Goal: Feedback & Contribution: Contribute content

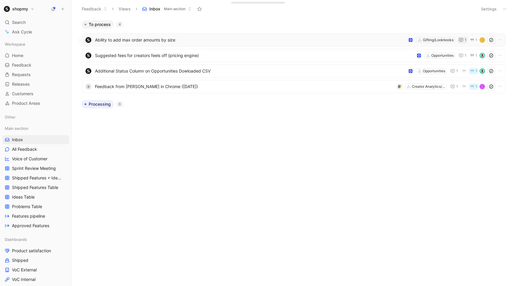
click at [462, 38] on icon "button" at bounding box center [461, 40] width 5 height 5
click at [492, 40] on icon at bounding box center [491, 40] width 5 height 5
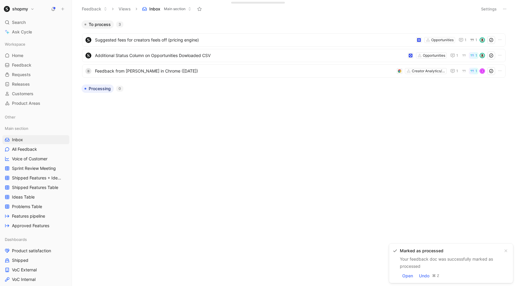
click at [62, 11] on icon at bounding box center [63, 9] width 4 height 4
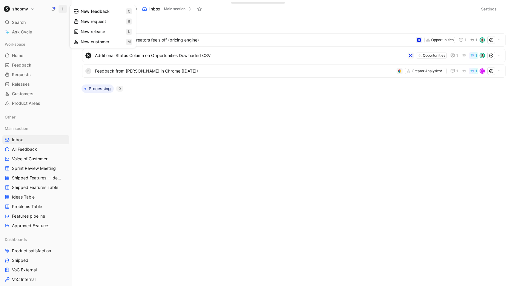
click at [104, 23] on button "New request r" at bounding box center [103, 21] width 64 height 10
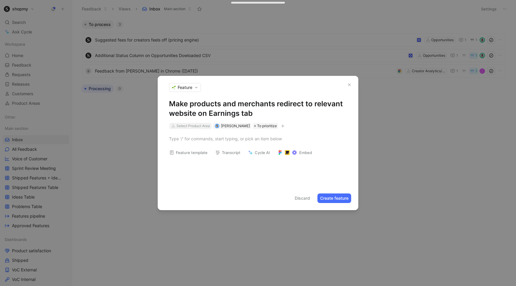
click at [199, 125] on div "Select Product Area" at bounding box center [193, 126] width 33 height 6
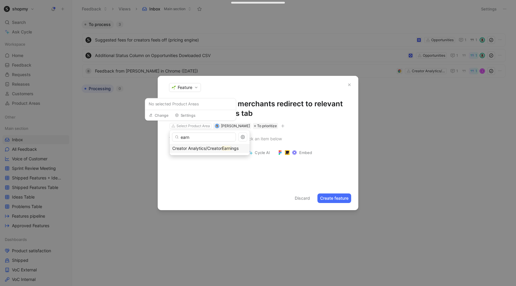
type input "earn"
click at [212, 151] on span "Creator Analytics/Creator" at bounding box center [197, 148] width 50 height 5
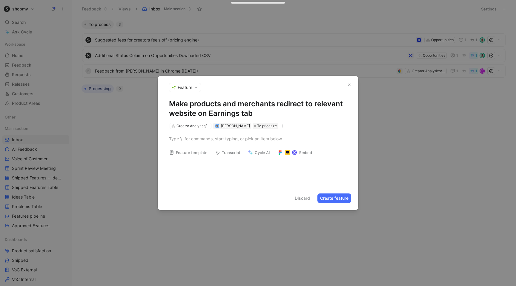
click at [197, 152] on button "Feature template" at bounding box center [189, 152] width 44 height 8
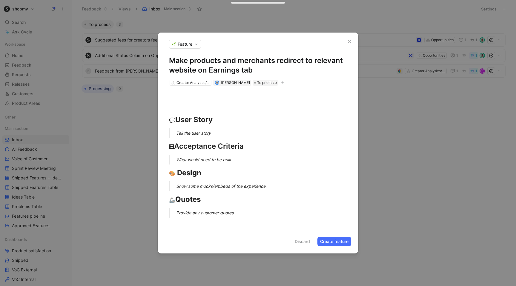
click at [189, 132] on div "Tell the user story" at bounding box center [265, 133] width 178 height 6
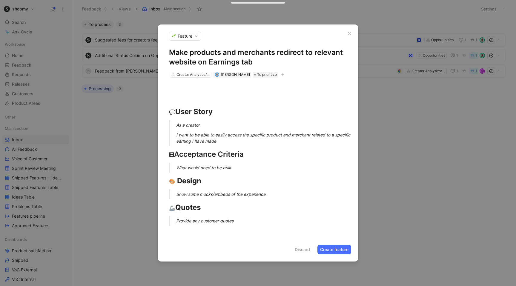
click at [186, 142] on div "I want to be able to easily access the specific product and merchant related to…" at bounding box center [265, 138] width 178 height 13
click at [234, 145] on p "I want to be able to easily access the specific product and merchant related to…" at bounding box center [265, 138] width 178 height 16
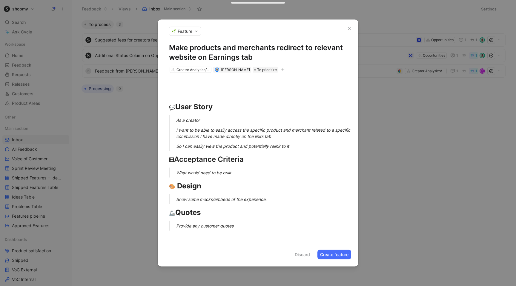
click at [323, 252] on button "Create feature" at bounding box center [335, 255] width 34 height 10
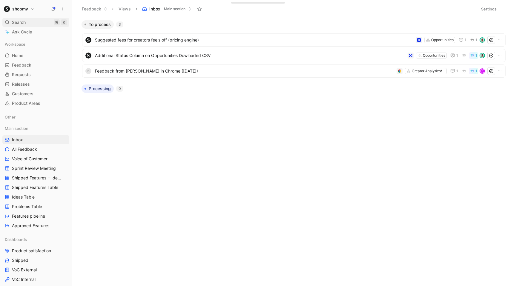
click at [36, 23] on div "Search ⌘ K" at bounding box center [35, 22] width 67 height 9
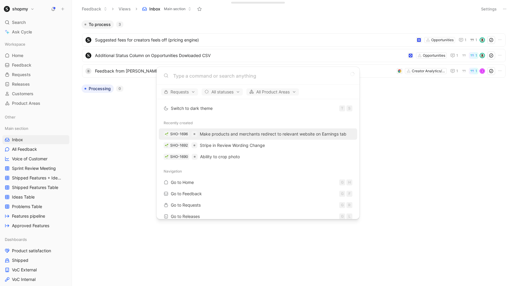
click at [218, 135] on span "Make products and merchants redirect to relevant website on Earnings tab" at bounding box center [273, 133] width 147 height 5
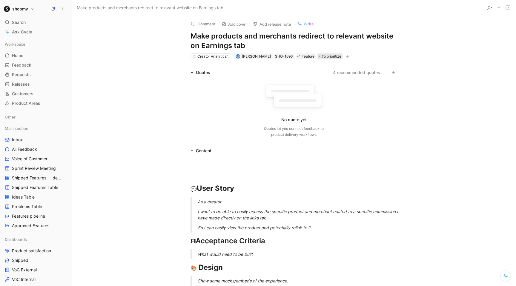
click at [322, 56] on span "To prioritize" at bounding box center [332, 56] width 20 height 6
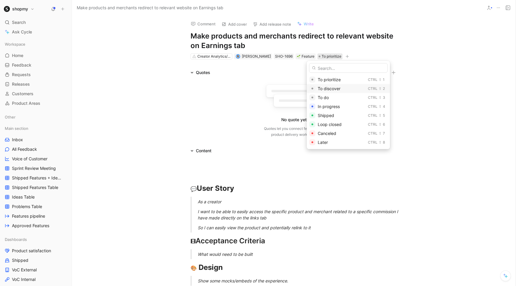
click at [322, 86] on span "To discover" at bounding box center [329, 88] width 23 height 5
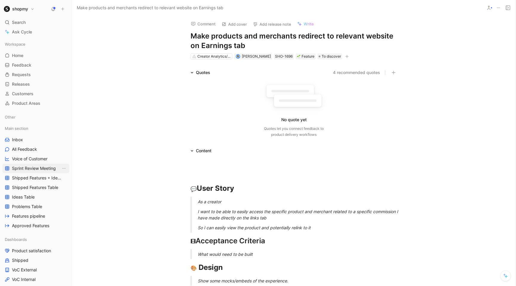
click at [37, 171] on span "Sprint Review Meeting" at bounding box center [34, 168] width 44 height 6
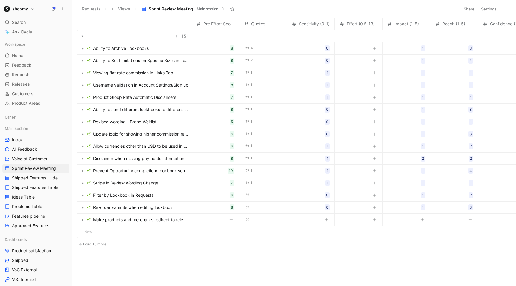
click at [168, 220] on span "Make products and merchants redirect to relevant website on Earnings tab" at bounding box center [141, 219] width 96 height 7
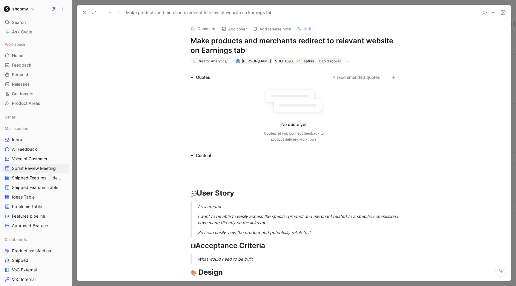
click at [87, 11] on icon at bounding box center [84, 12] width 5 height 5
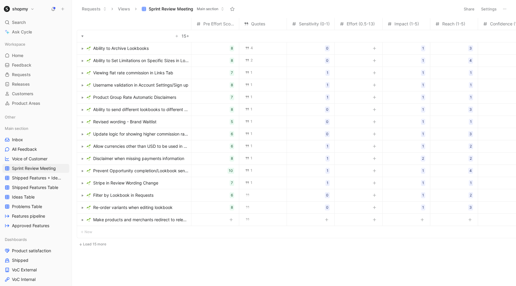
click at [323, 221] on div at bounding box center [326, 220] width 7 height 8
click at [324, 221] on button "button" at bounding box center [327, 220] width 6 height 6
type input "0"
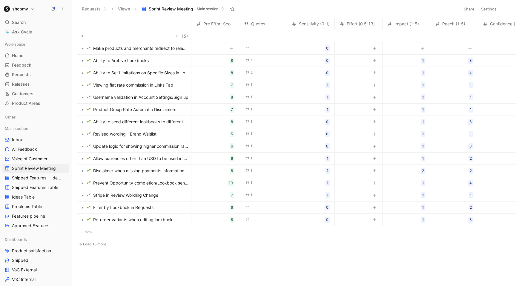
click at [191, 25] on th at bounding box center [134, 24] width 115 height 12
click at [193, 23] on tr "Pre Effort Score Quotes Sensitivity (0-1) Effort (0.5-13) Impact (1-5) Reach (1…" at bounding box center [497, 24] width 841 height 12
click at [421, 49] on icon "button" at bounding box center [423, 49] width 4 height 4
type input "1"
click at [468, 50] on button "button" at bounding box center [470, 48] width 6 height 6
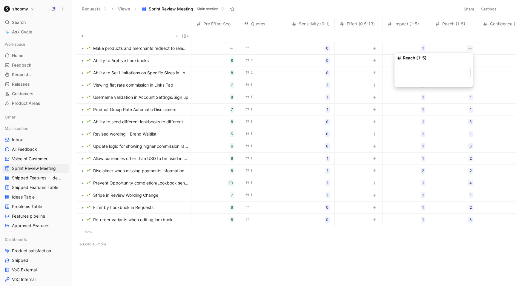
type input "5"
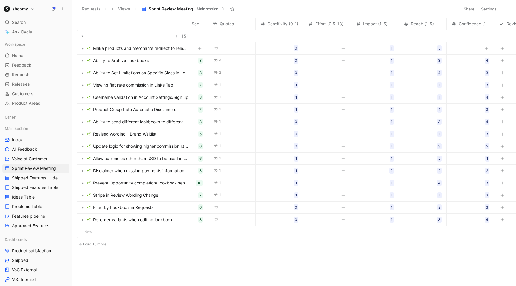
scroll to position [0, 42]
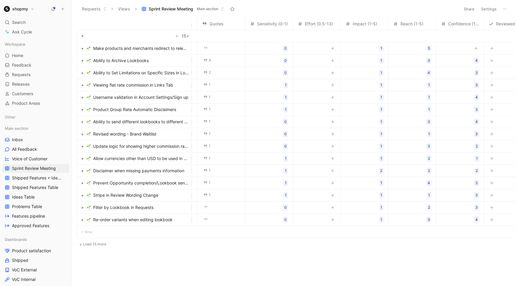
click at [474, 51] on div at bounding box center [476, 48] width 7 height 8
click at [475, 51] on button "button" at bounding box center [476, 48] width 6 height 6
type input "2"
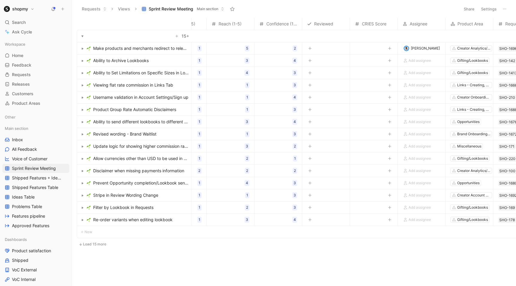
scroll to position [0, 272]
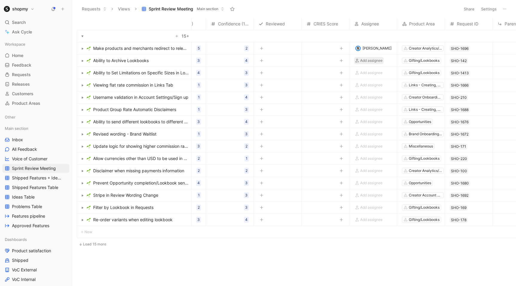
click at [371, 60] on span "Add assignee" at bounding box center [371, 61] width 22 height 6
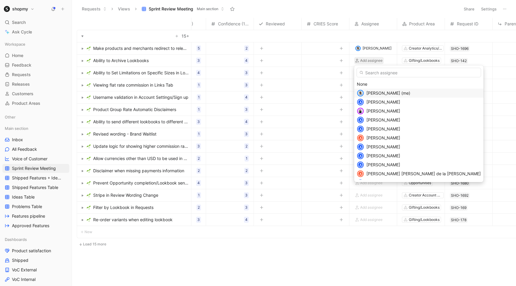
click at [372, 93] on span "[PERSON_NAME] (me)" at bounding box center [389, 93] width 44 height 5
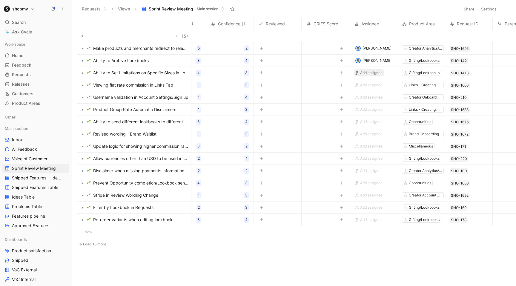
click at [364, 73] on span "Add assignee" at bounding box center [371, 73] width 22 height 6
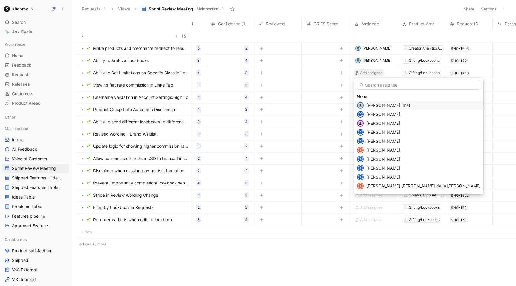
click at [372, 107] on span "[PERSON_NAME] (me)" at bounding box center [389, 105] width 44 height 5
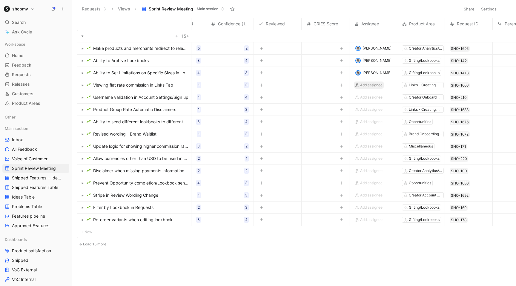
click at [372, 84] on span "Add assignee" at bounding box center [371, 85] width 22 height 6
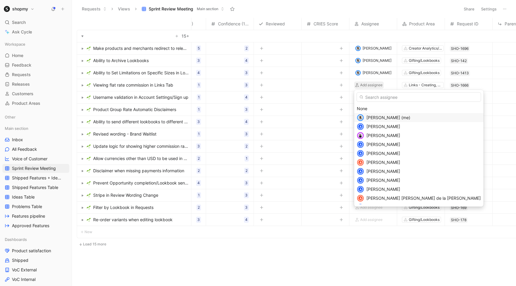
click at [374, 114] on div "[PERSON_NAME] (me)" at bounding box center [424, 117] width 114 height 7
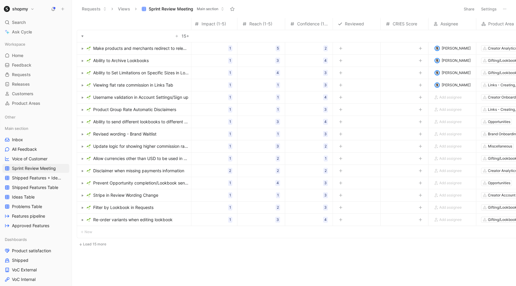
scroll to position [0, 289]
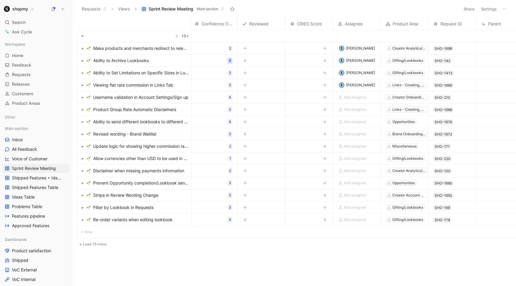
click at [230, 61] on div "4" at bounding box center [230, 61] width 2 height 6
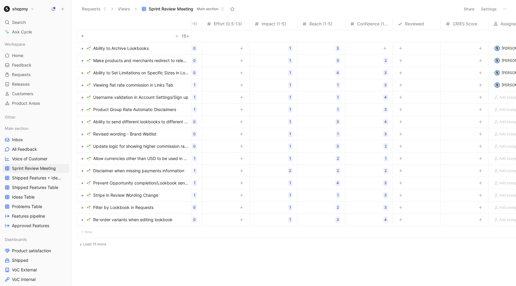
scroll to position [0, 157]
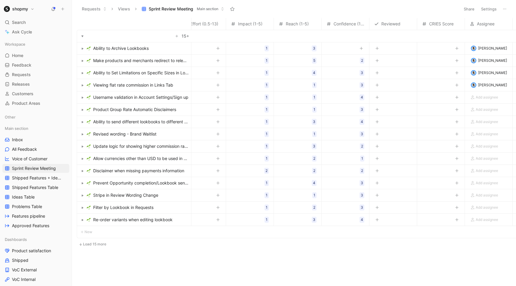
click at [358, 47] on button "button" at bounding box center [361, 48] width 6 height 6
type input "5"
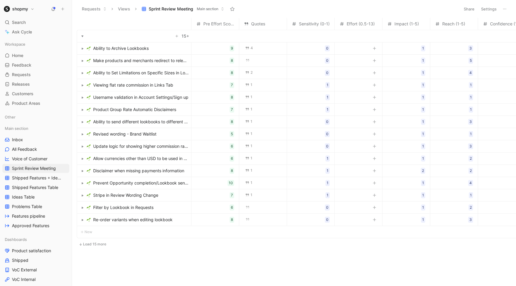
click at [159, 182] on span "Prevent Opportunity completion/Lookbook sending marking chat as read" at bounding box center [141, 183] width 96 height 7
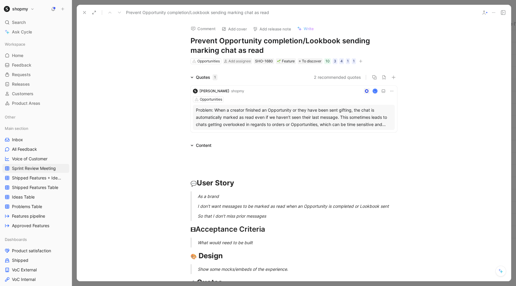
click at [85, 13] on use at bounding box center [84, 12] width 2 height 2
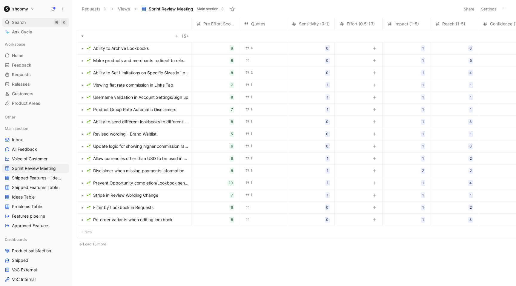
click at [27, 20] on div "Search ⌘ K" at bounding box center [35, 22] width 67 height 9
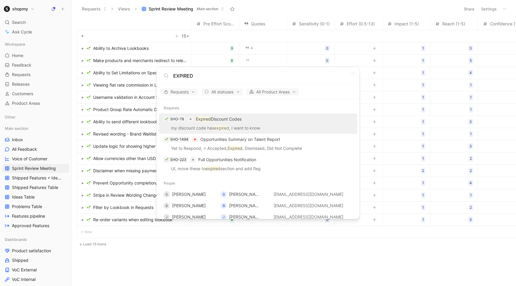
type input "EXPIRED"
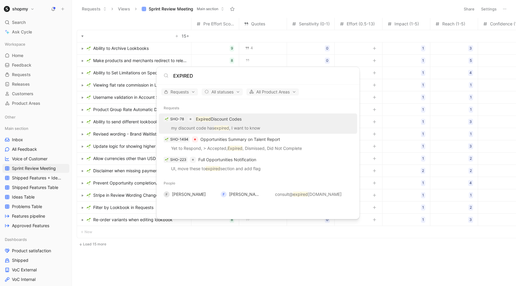
click at [203, 116] on p "Expired Discount Codes" at bounding box center [219, 119] width 46 height 7
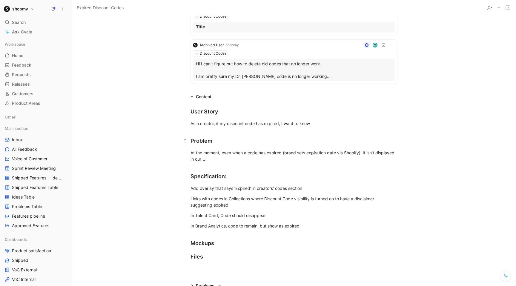
scroll to position [242, 0]
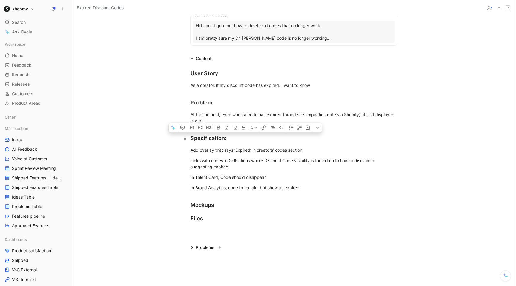
drag, startPoint x: 309, startPoint y: 186, endPoint x: 214, endPoint y: 130, distance: 110.5
click at [214, 130] on div "User Story As a creator, if my discount code has expired, I want to know Proble…" at bounding box center [294, 146] width 444 height 168
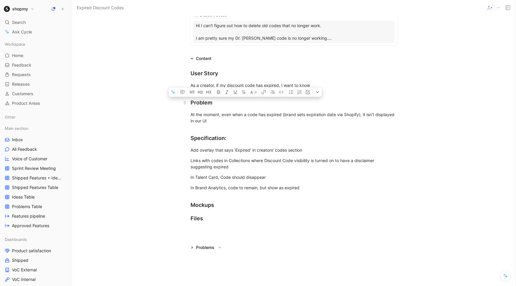
click at [191, 102] on div "Problem" at bounding box center [294, 103] width 207 height 8
copy div "Problem At the moment, even when a code has expired (brand sets expiration date…"
